Goal: Information Seeking & Learning: Find specific fact

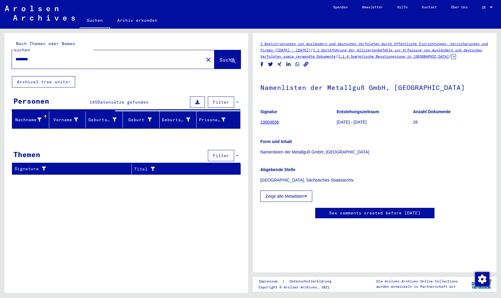
click at [61, 56] on input "********" at bounding box center [108, 59] width 185 height 6
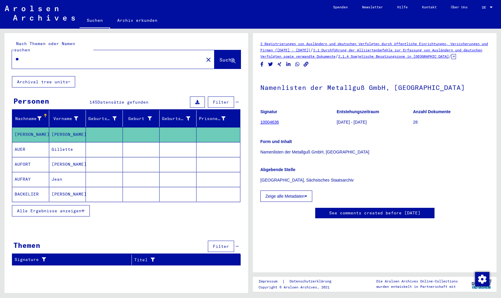
type input "*"
type input "**********"
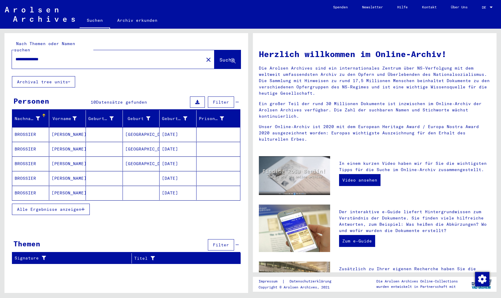
click at [82, 207] on icon "button" at bounding box center [82, 209] width 3 height 4
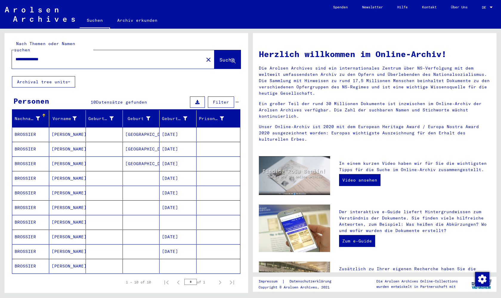
scroll to position [14, 0]
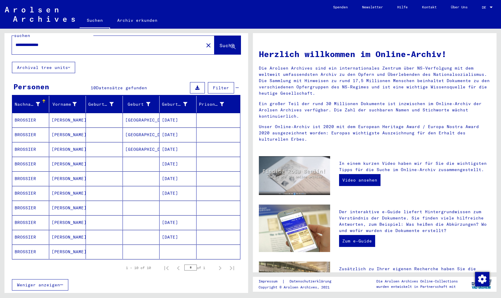
click at [59, 203] on mat-cell "[PERSON_NAME]" at bounding box center [67, 207] width 37 height 14
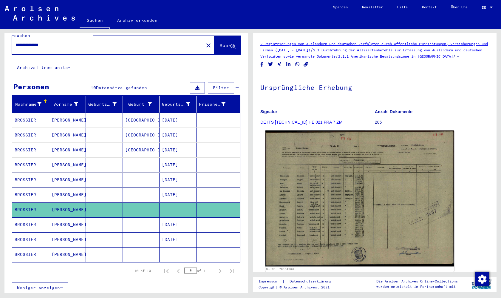
click at [353, 212] on img at bounding box center [359, 198] width 189 height 136
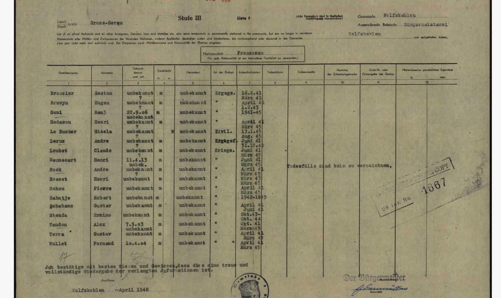
drag, startPoint x: 234, startPoint y: 29, endPoint x: 234, endPoint y: 53, distance: 23.9
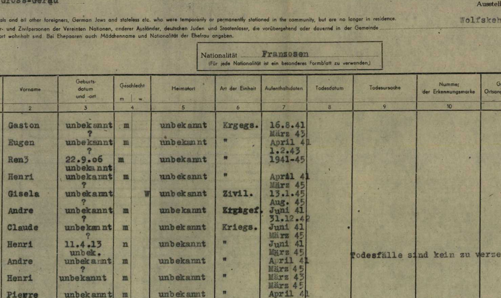
drag, startPoint x: 98, startPoint y: 62, endPoint x: 98, endPoint y: 52, distance: 9.8
drag, startPoint x: 60, startPoint y: 59, endPoint x: 106, endPoint y: 49, distance: 47.3
drag, startPoint x: 148, startPoint y: 77, endPoint x: 112, endPoint y: 63, distance: 38.5
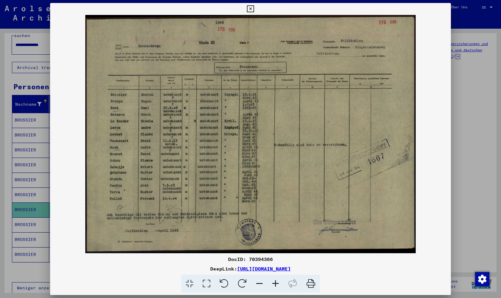
click at [254, 8] on icon at bounding box center [250, 8] width 7 height 7
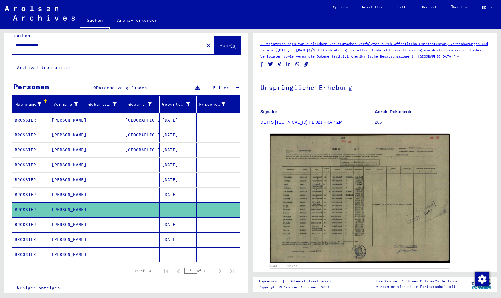
click at [106, 115] on mat-cell at bounding box center [104, 120] width 37 height 15
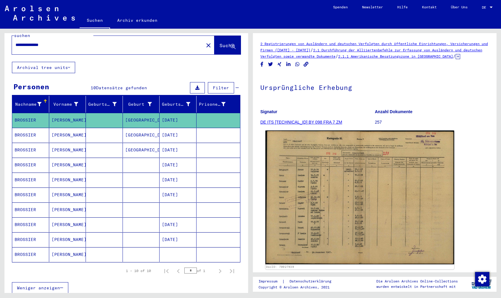
click at [352, 188] on img at bounding box center [359, 197] width 189 height 134
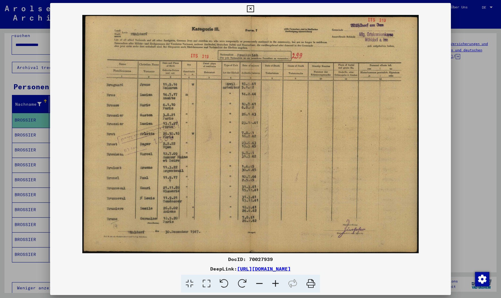
click at [254, 11] on icon at bounding box center [250, 8] width 7 height 7
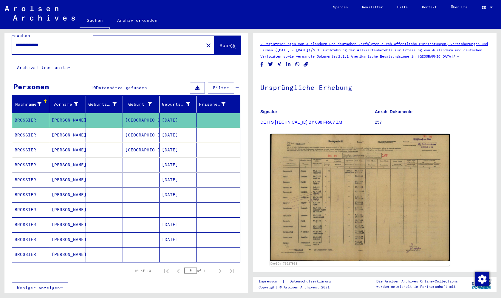
click at [144, 232] on mat-cell at bounding box center [141, 239] width 37 height 15
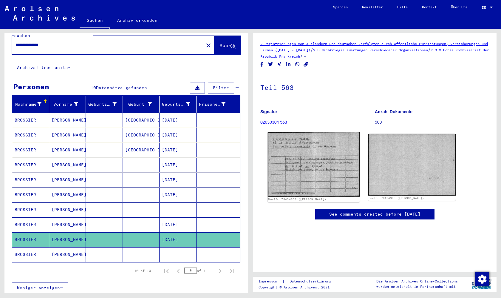
click at [309, 162] on img at bounding box center [314, 164] width 92 height 64
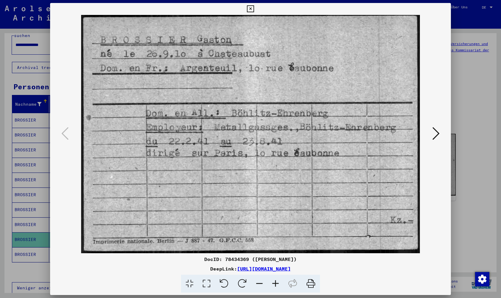
click at [254, 8] on icon at bounding box center [250, 8] width 7 height 7
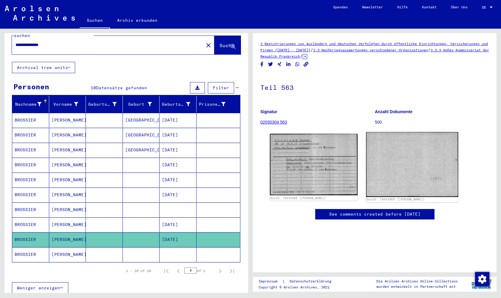
click at [398, 178] on img at bounding box center [412, 164] width 92 height 65
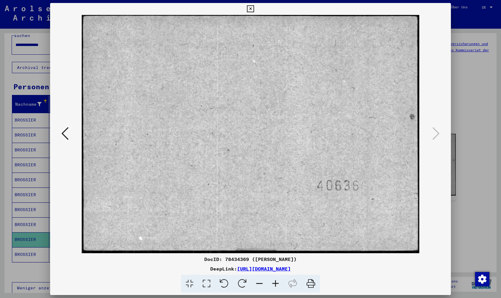
click at [254, 5] on icon at bounding box center [250, 8] width 7 height 7
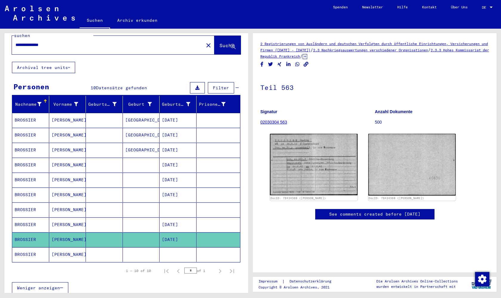
click at [147, 247] on mat-cell at bounding box center [141, 254] width 37 height 15
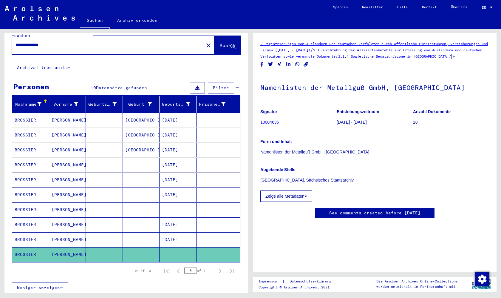
click at [273, 124] on link "10004636" at bounding box center [269, 122] width 18 height 5
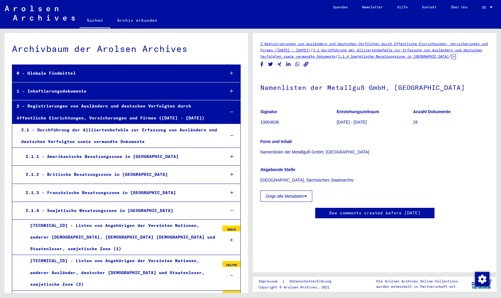
scroll to position [5150, 0]
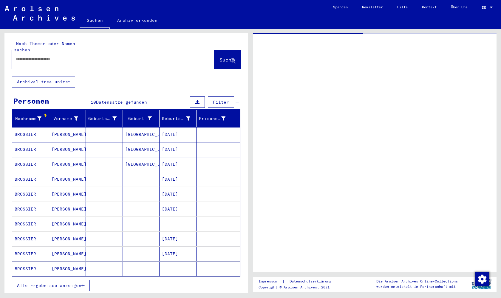
type input "********"
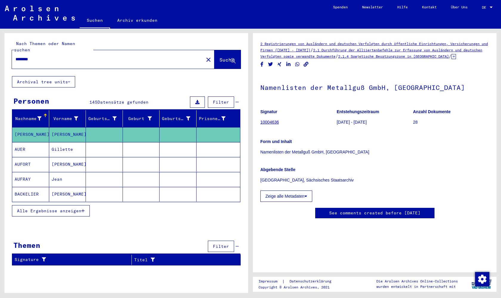
click at [205, 56] on mat-icon "close" at bounding box center [208, 59] width 7 height 7
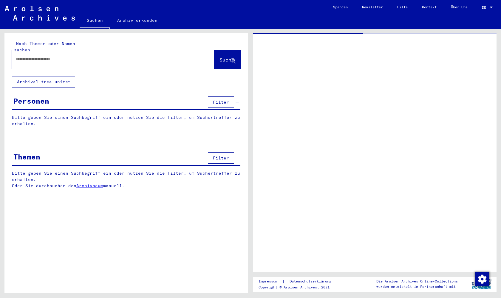
type input "**********"
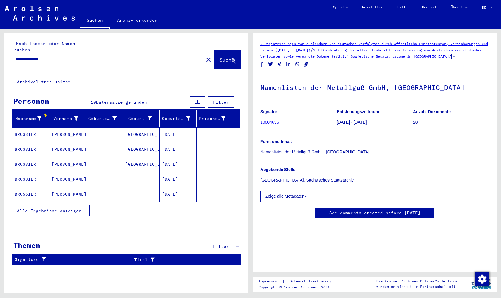
click at [82, 208] on icon "button" at bounding box center [82, 210] width 3 height 4
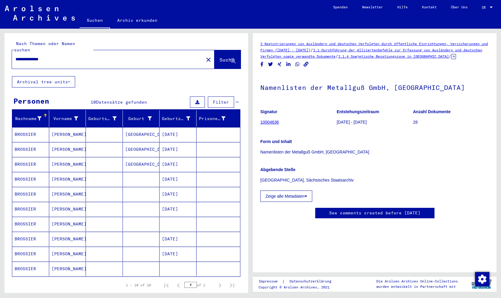
click at [41, 202] on mat-cell "BROSSIER" at bounding box center [30, 209] width 37 height 15
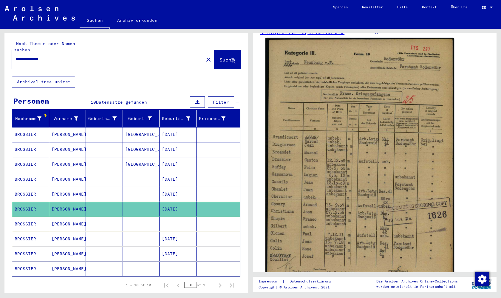
scroll to position [90, 0]
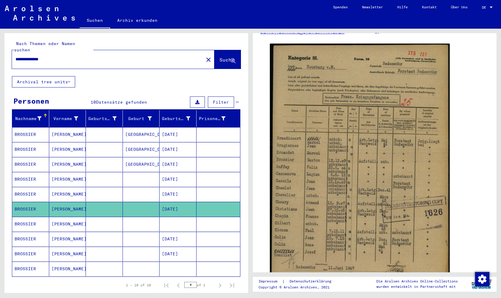
click at [150, 188] on mat-cell at bounding box center [141, 194] width 37 height 15
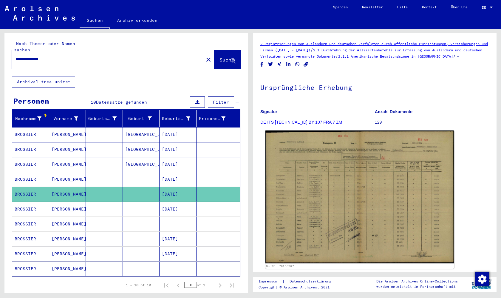
click at [305, 196] on img at bounding box center [359, 196] width 189 height 133
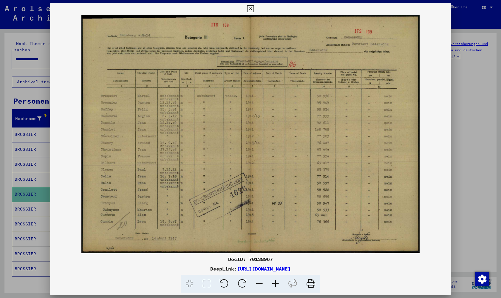
click at [254, 10] on icon at bounding box center [250, 8] width 7 height 7
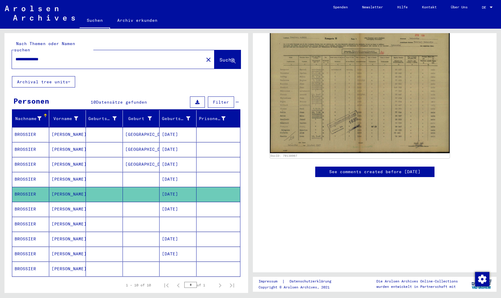
scroll to position [141, 0]
